Goal: Task Accomplishment & Management: Use online tool/utility

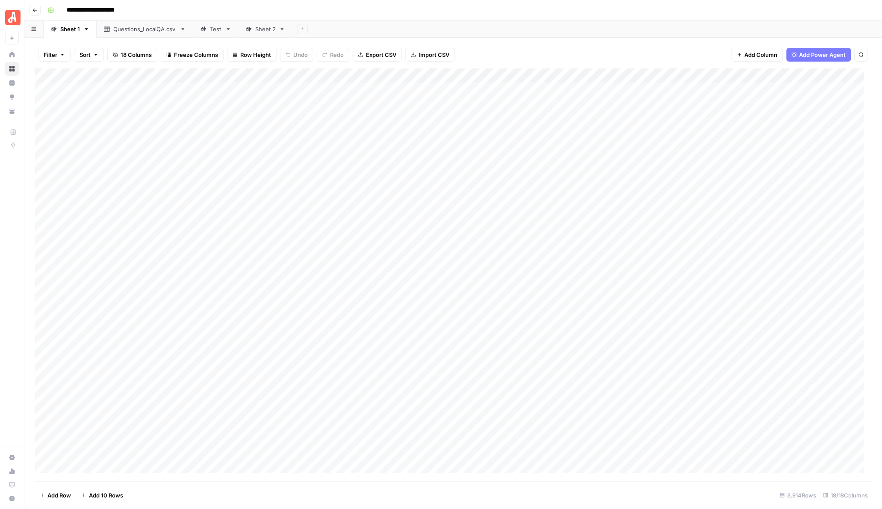
click at [260, 27] on div "Sheet 2" at bounding box center [265, 29] width 21 height 9
click at [449, 279] on div "Add Column" at bounding box center [454, 274] width 838 height 412
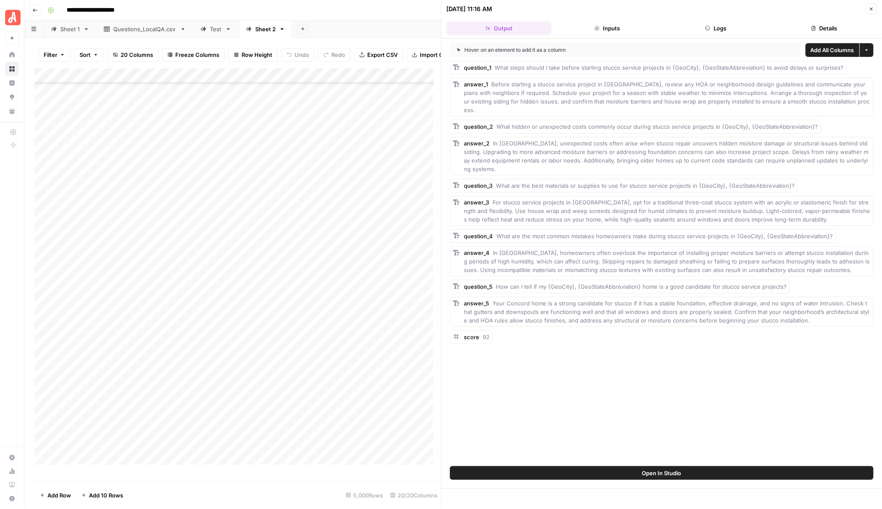
click at [873, 3] on button "Close" at bounding box center [871, 8] width 11 height 11
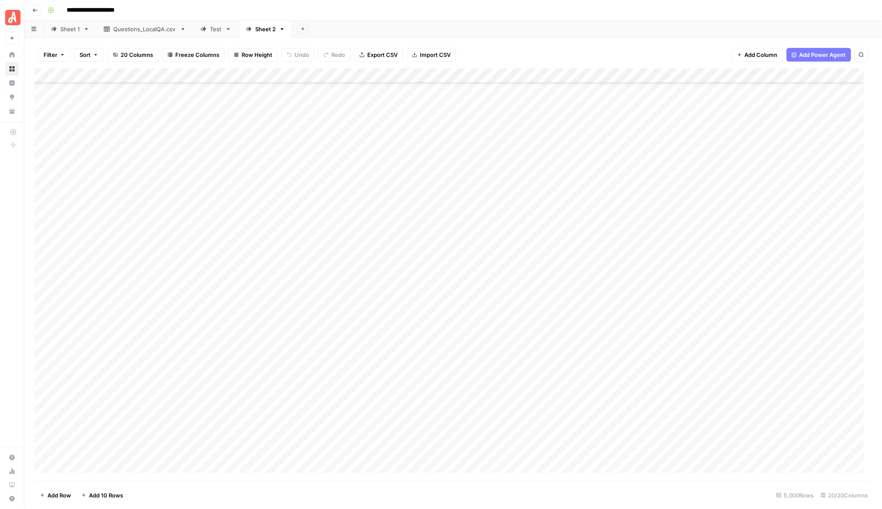
scroll to position [67550, 0]
click at [448, 167] on div "Add Column" at bounding box center [454, 274] width 838 height 412
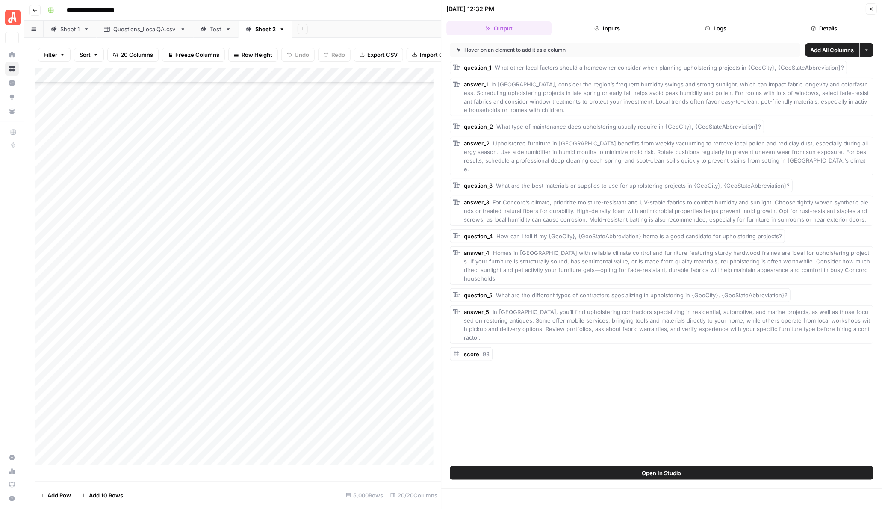
click at [874, 9] on button "Close" at bounding box center [871, 8] width 11 height 11
